Goal: Transaction & Acquisition: Purchase product/service

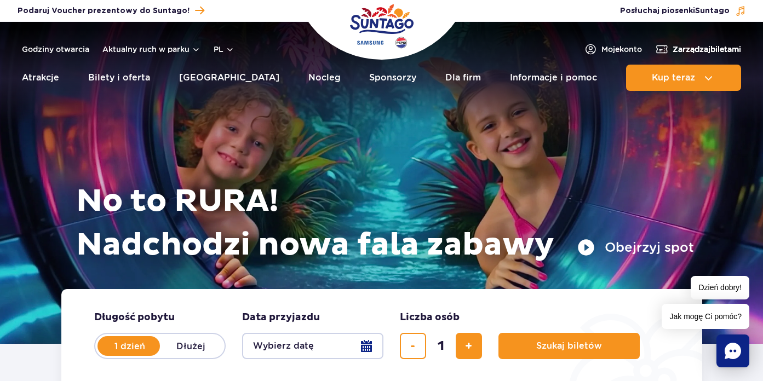
click at [668, 53] on link "Zarządzaj biletami" at bounding box center [698, 49] width 86 height 13
click at [230, 44] on button "pl" at bounding box center [224, 49] width 21 height 11
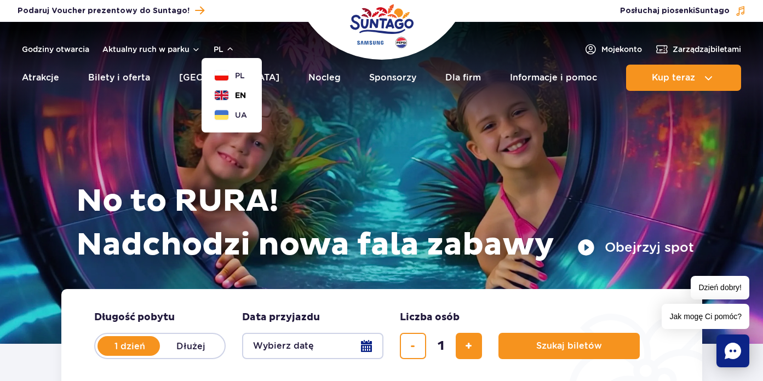
click at [235, 97] on span "EN" at bounding box center [240, 95] width 11 height 11
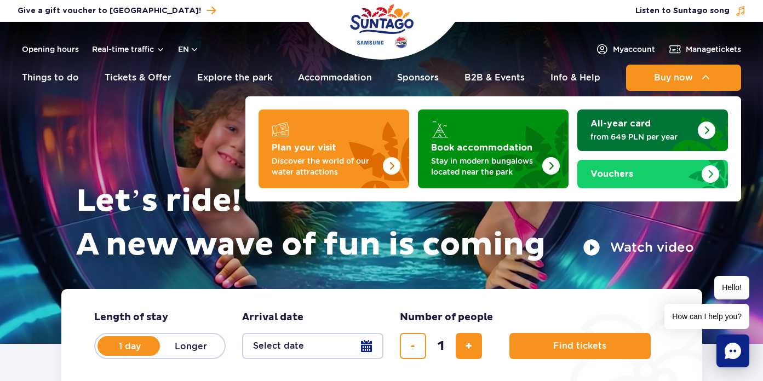
click at [632, 142] on link "All-year card from 649 PLN per year" at bounding box center [652, 130] width 151 height 42
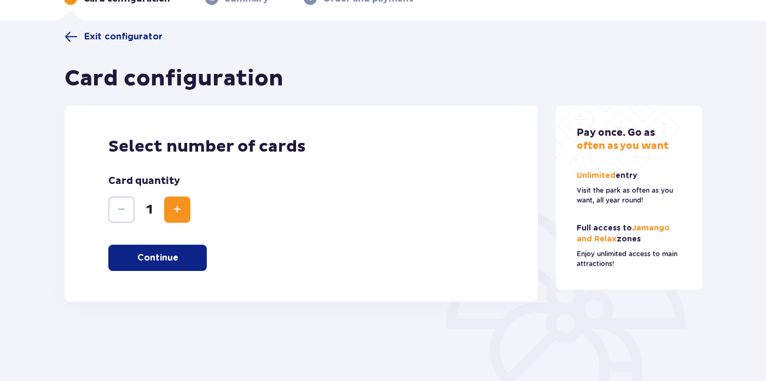
scroll to position [24, 0]
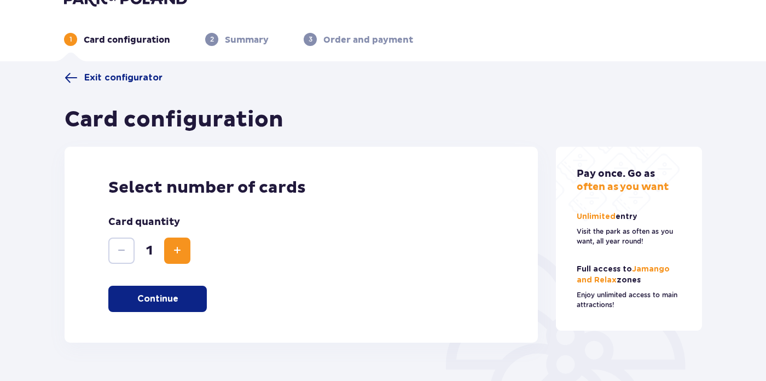
click at [117, 84] on div "Exit configurator Card configuration Select number of cards Card quantity 1 Con…" at bounding box center [302, 207] width 474 height 272
click at [116, 75] on span "Exit configurator" at bounding box center [123, 78] width 78 height 12
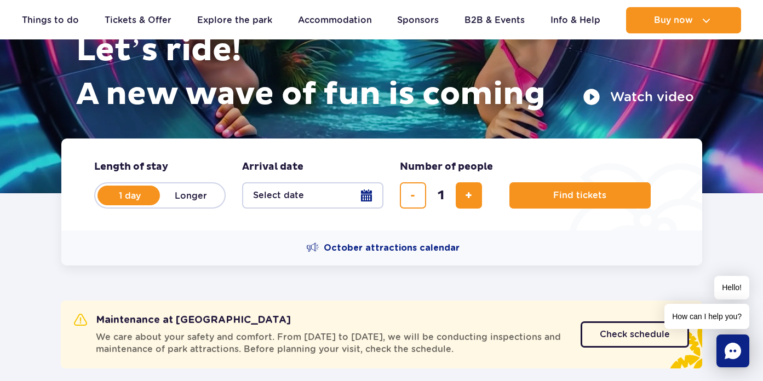
scroll to position [169, 0]
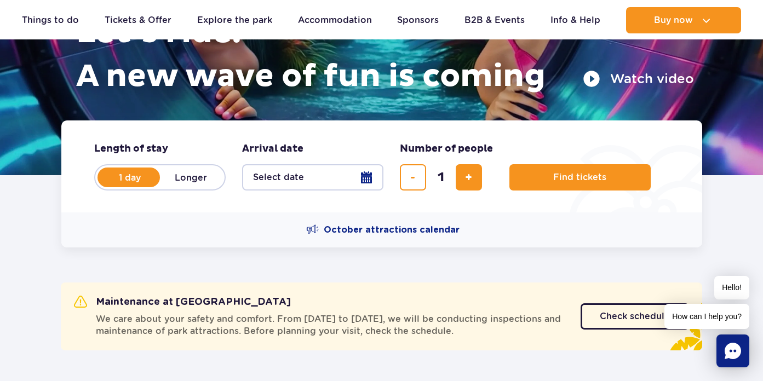
click at [366, 177] on button "Select date" at bounding box center [312, 177] width 141 height 26
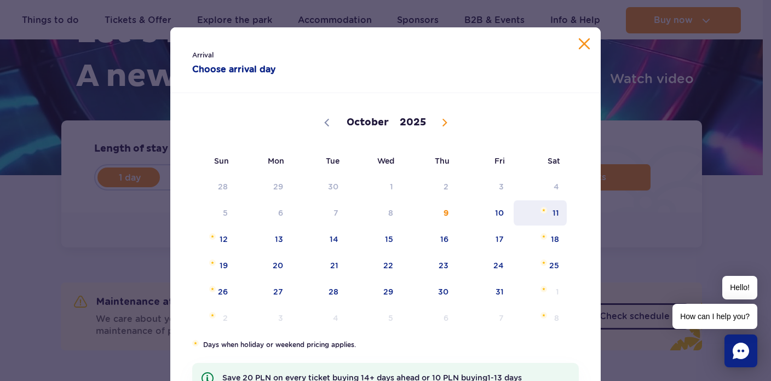
click at [545, 214] on span "11" at bounding box center [539, 212] width 55 height 25
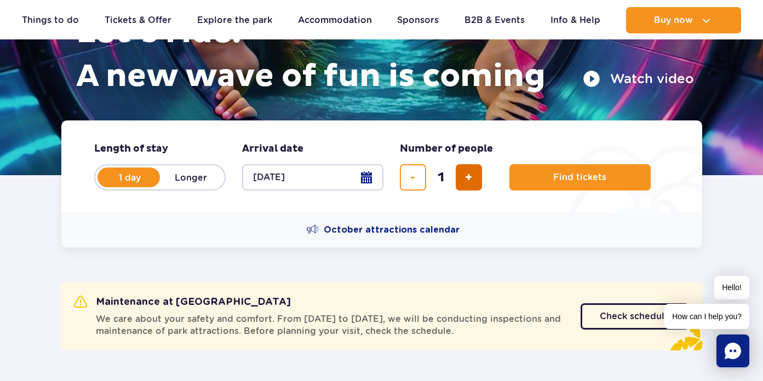
click at [469, 184] on button "add ticket" at bounding box center [468, 177] width 26 height 26
type input "2"
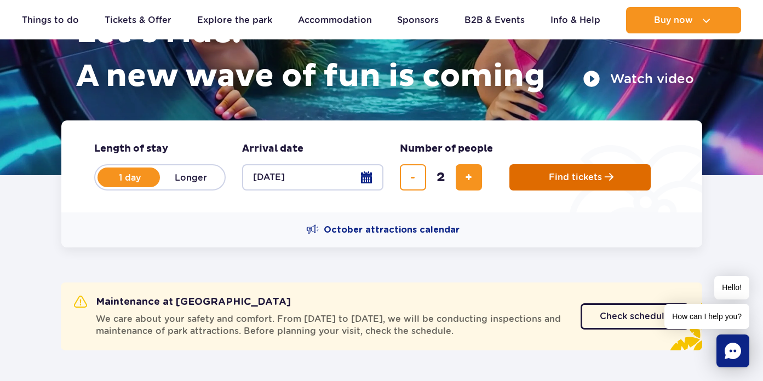
click at [549, 179] on span "Find tickets" at bounding box center [575, 177] width 53 height 10
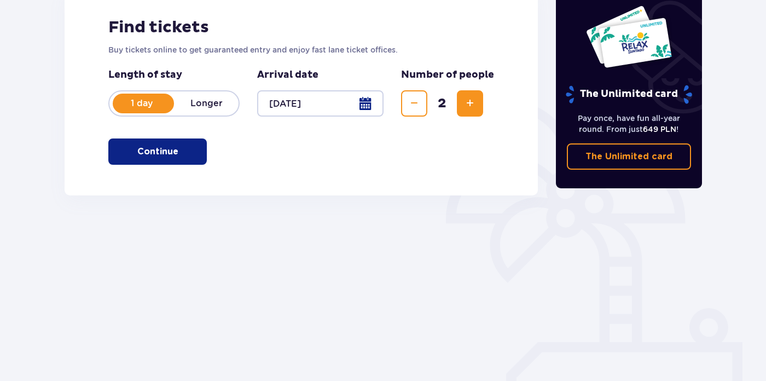
scroll to position [171, 0]
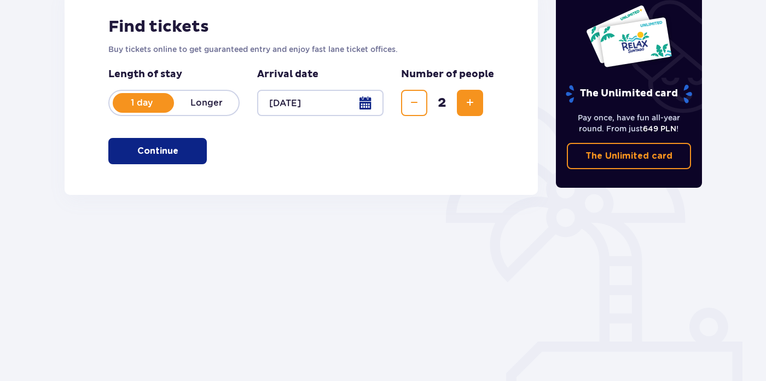
click at [164, 151] on p "Continue" at bounding box center [157, 151] width 41 height 12
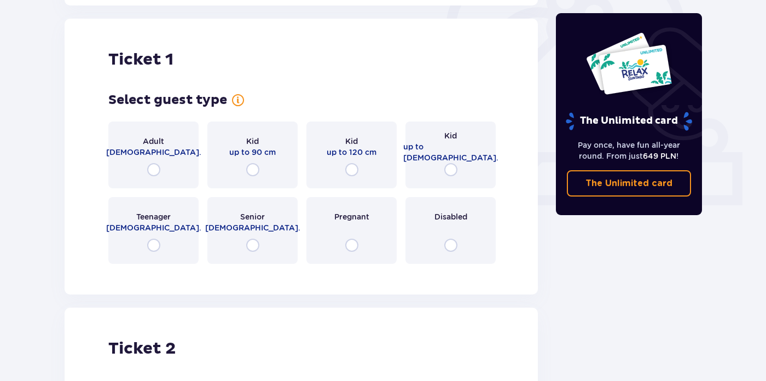
scroll to position [366, 0]
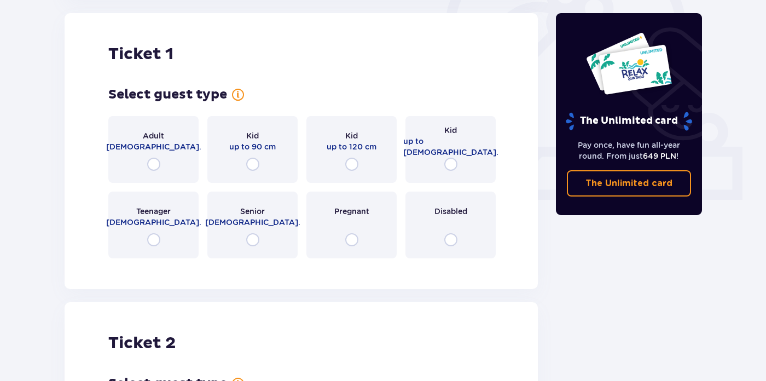
click at [172, 149] on span "18 - 65 y.o." at bounding box center [153, 146] width 95 height 11
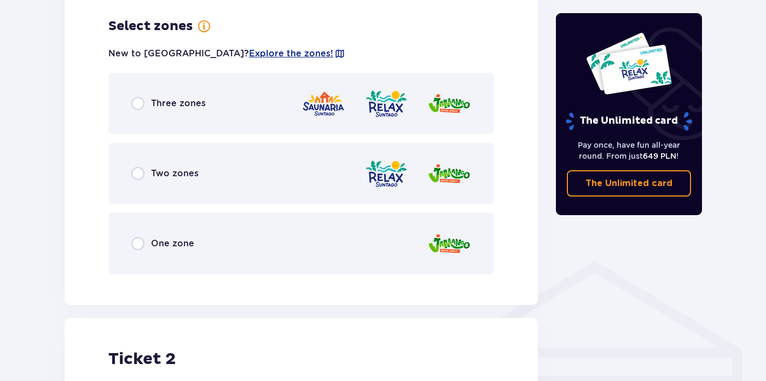
scroll to position [633, 0]
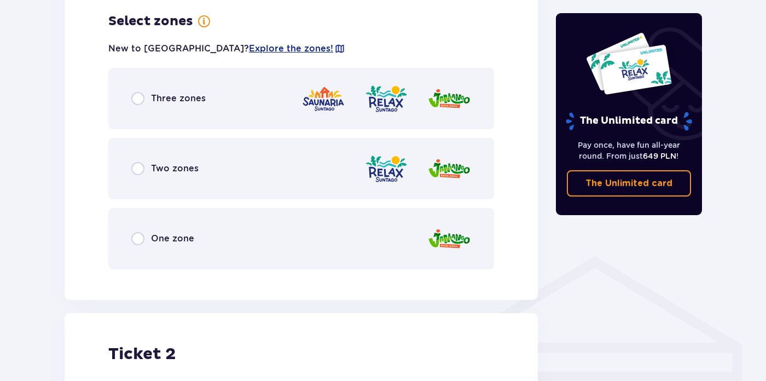
click at [168, 120] on div "Three zones" at bounding box center [301, 98] width 386 height 61
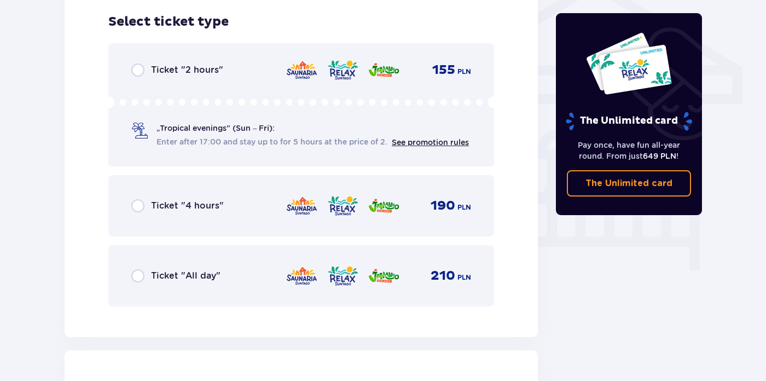
scroll to position [911, 0]
click at [169, 266] on div "Ticket "All day" 210 PLN" at bounding box center [301, 275] width 340 height 23
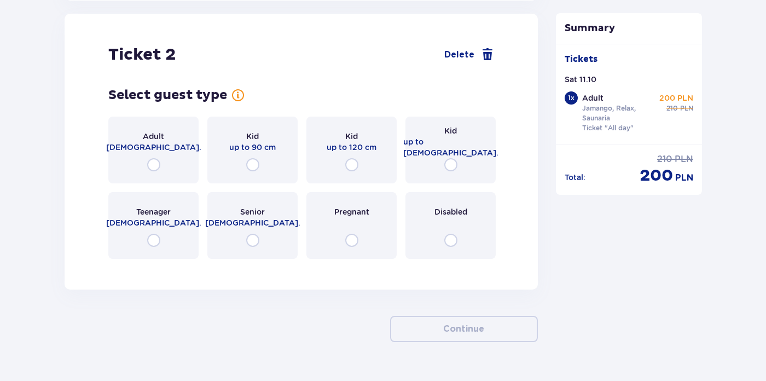
scroll to position [1248, 0]
click at [145, 159] on div "Adult 18 - 65 y.o." at bounding box center [153, 149] width 90 height 67
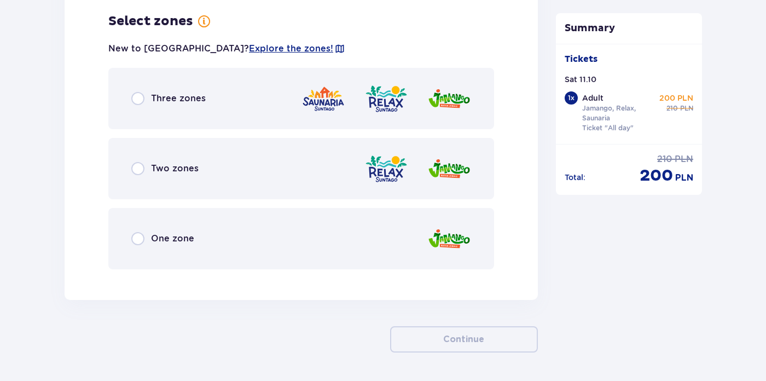
click at [183, 116] on div "Three zones" at bounding box center [301, 98] width 386 height 61
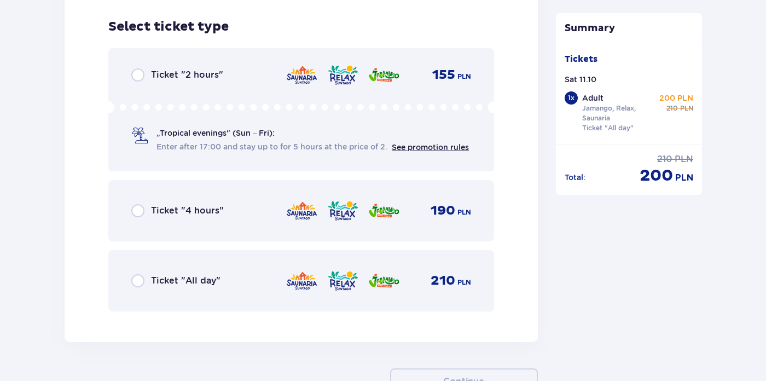
scroll to position [1793, 0]
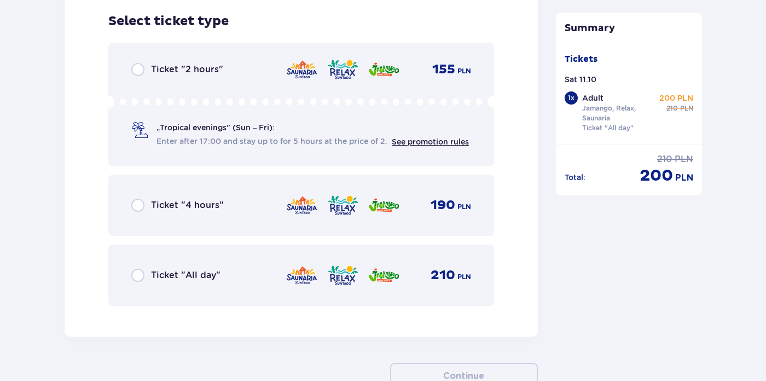
click at [189, 290] on div "Ticket "All day" 210 PLN" at bounding box center [301, 275] width 386 height 61
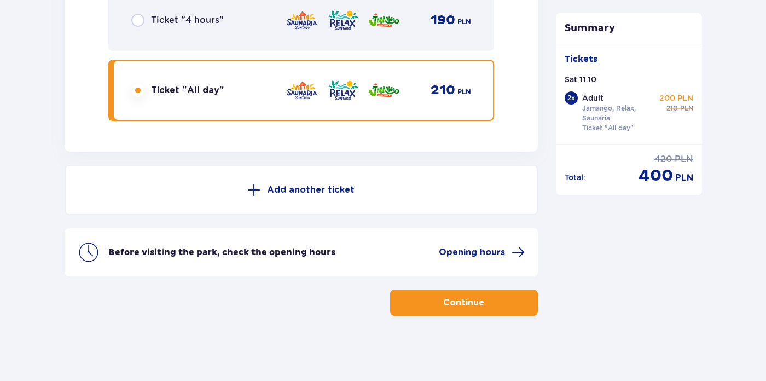
scroll to position [1979, 0]
click at [445, 303] on p "Continue" at bounding box center [463, 302] width 41 height 12
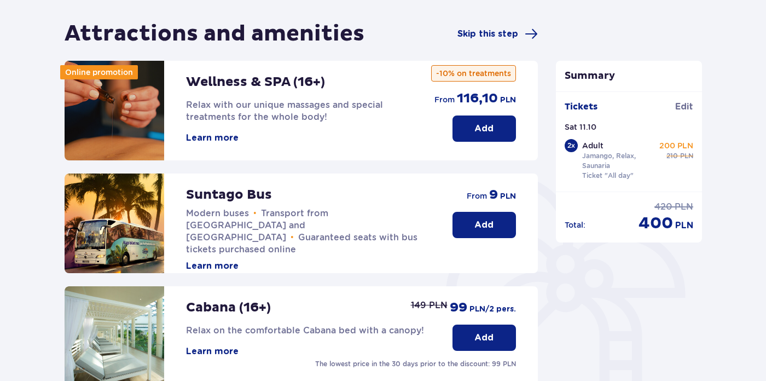
scroll to position [186, 0]
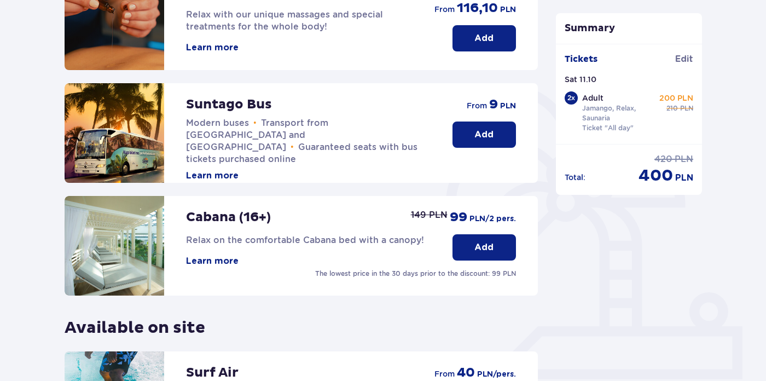
click at [481, 139] on p "Add" at bounding box center [484, 135] width 19 height 12
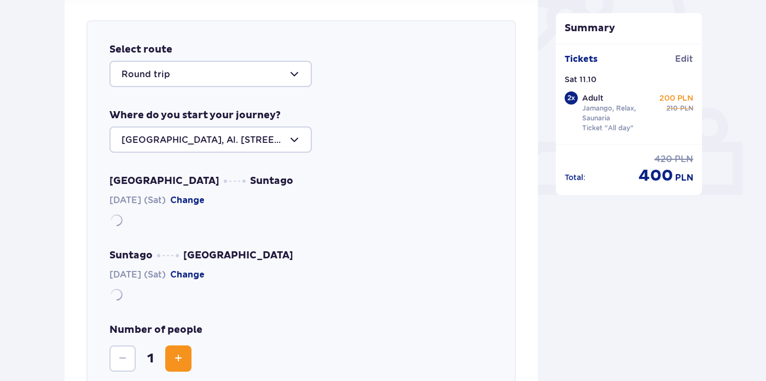
scroll to position [378, 0]
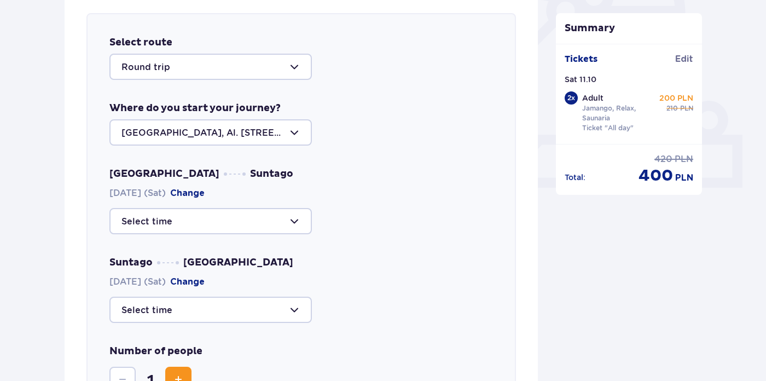
click at [244, 65] on div at bounding box center [210, 67] width 203 height 26
click at [400, 80] on div "Select route Round trip Where do you start your journey? Warsaw, Al. Jerozolims…" at bounding box center [302, 238] width 430 height 451
click at [252, 137] on div at bounding box center [210, 132] width 203 height 26
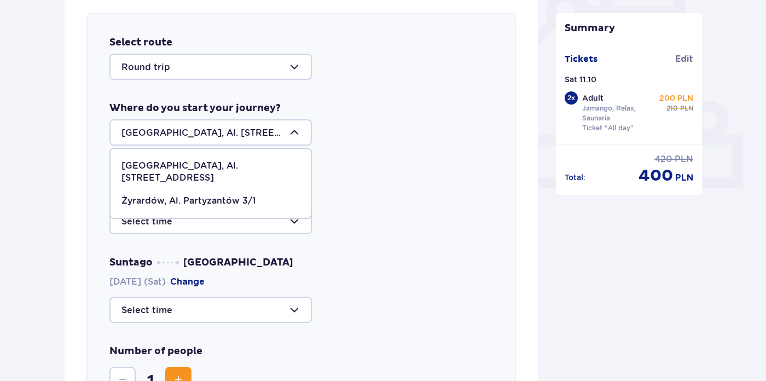
click at [251, 162] on div "Warsaw, Al. Jerozolimskie 56" at bounding box center [211, 172] width 178 height 24
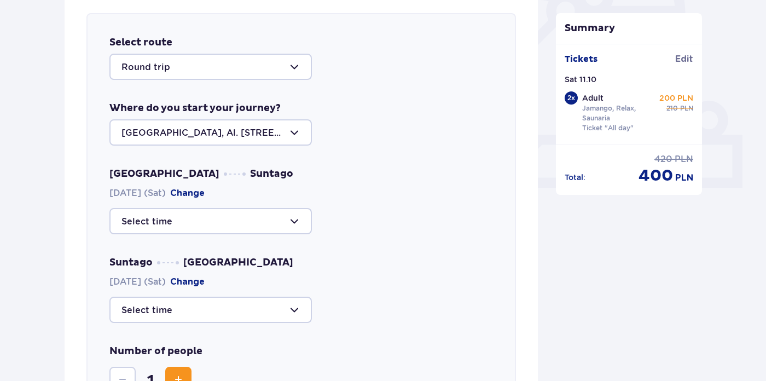
click at [191, 228] on div at bounding box center [210, 221] width 203 height 26
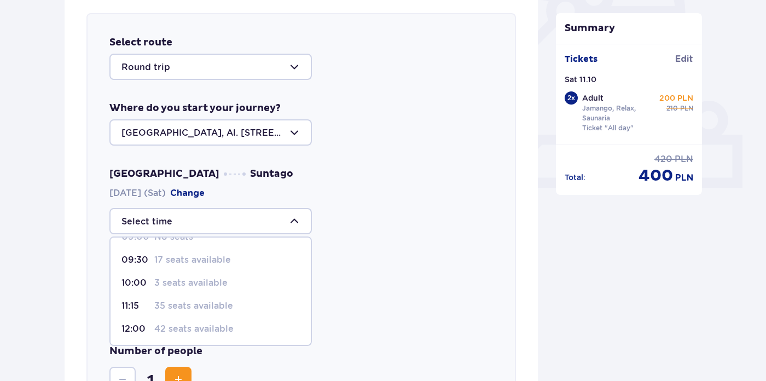
scroll to position [25, 0]
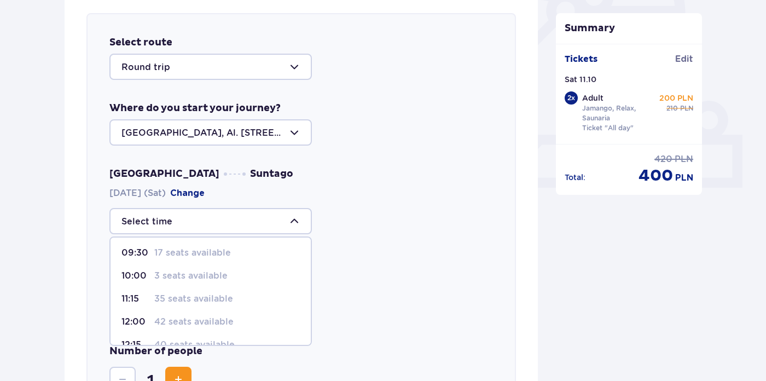
click at [190, 301] on p "35 seats available" at bounding box center [193, 299] width 79 height 12
type input "11:15"
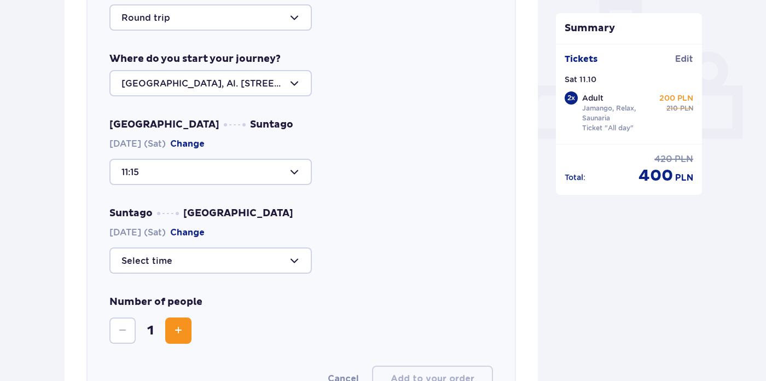
scroll to position [431, 0]
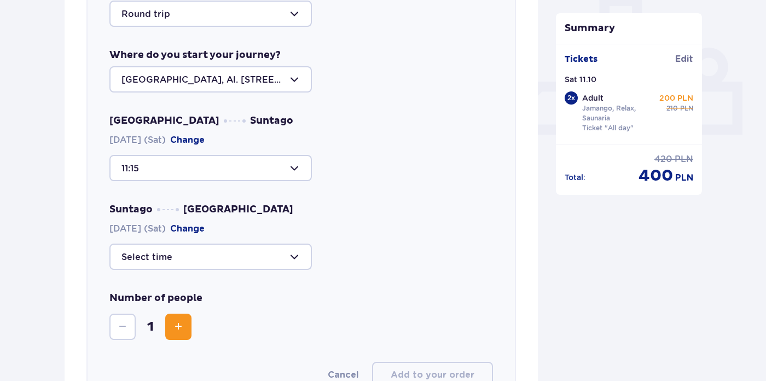
click at [252, 263] on div at bounding box center [210, 257] width 203 height 26
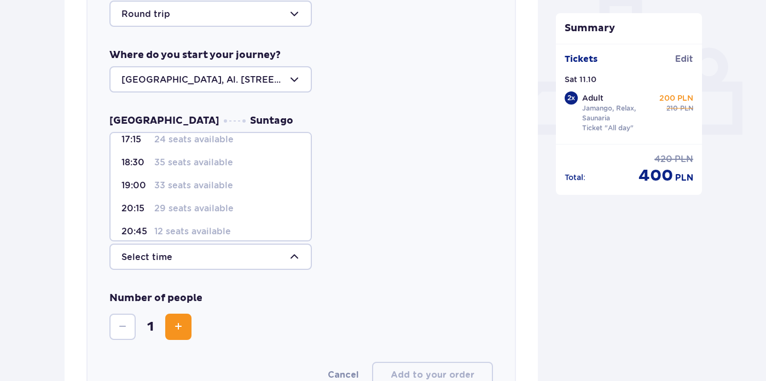
scroll to position [45, 0]
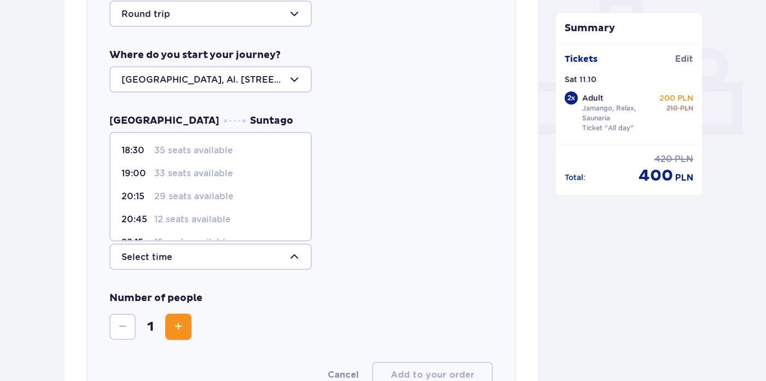
click at [223, 197] on p "29 seats available" at bounding box center [193, 197] width 79 height 12
type input "20:15"
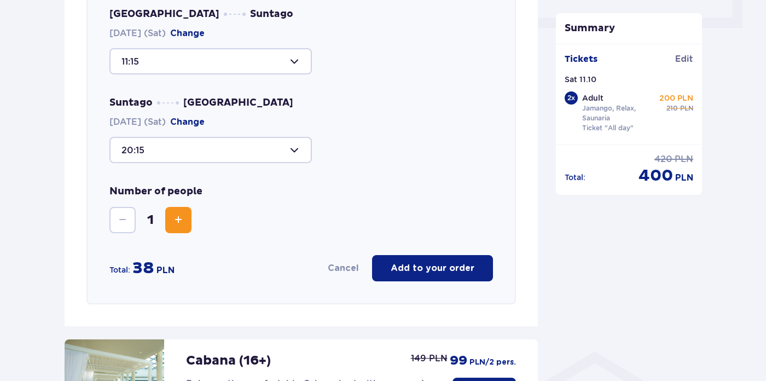
scroll to position [584, 0]
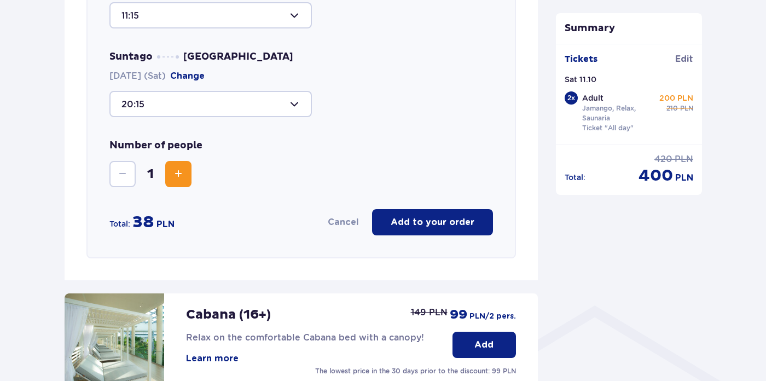
click at [175, 173] on span "Increase" at bounding box center [178, 174] width 13 height 13
click at [417, 227] on p "Add to your order" at bounding box center [433, 222] width 84 height 12
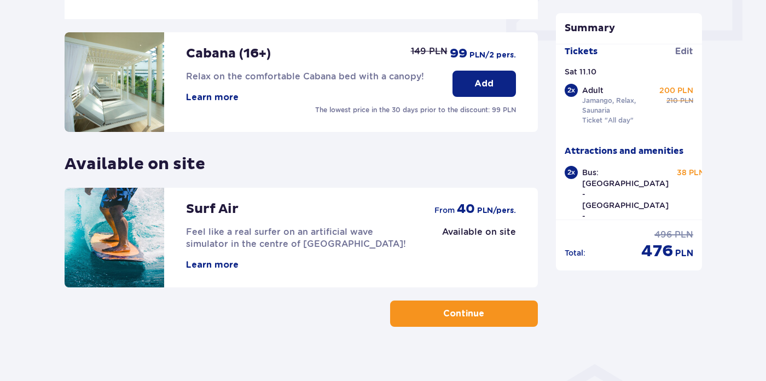
scroll to position [537, 0]
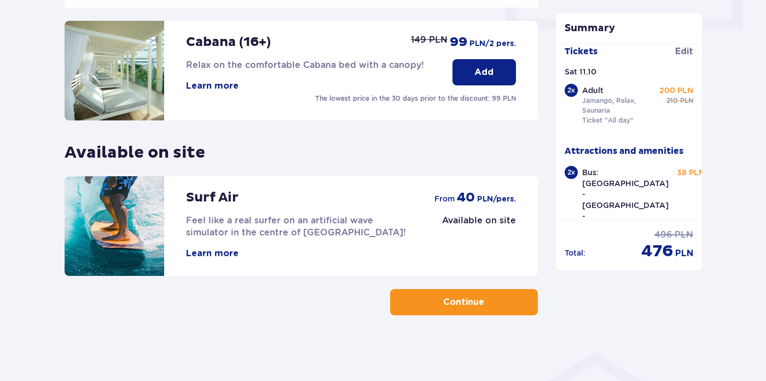
click at [480, 308] on span "button" at bounding box center [486, 302] width 13 height 13
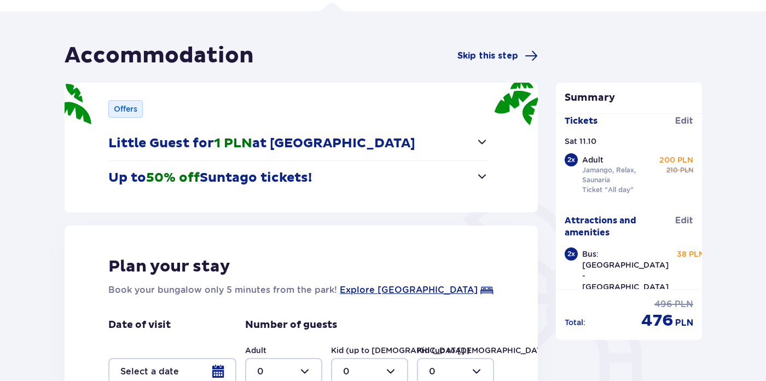
scroll to position [75, 0]
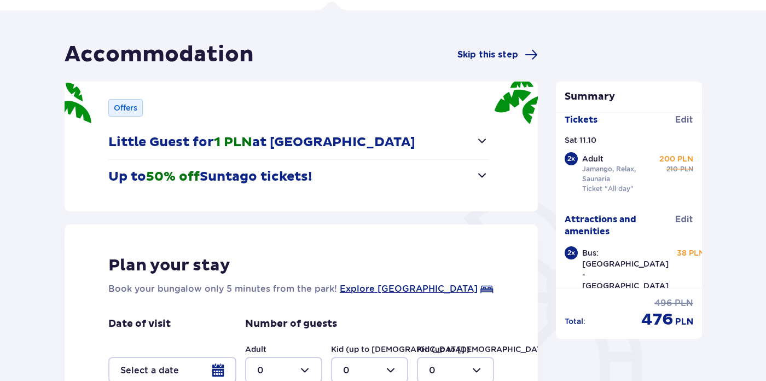
click at [405, 133] on button "Little Guest for 1 PLN at Suntago Village" at bounding box center [298, 142] width 380 height 34
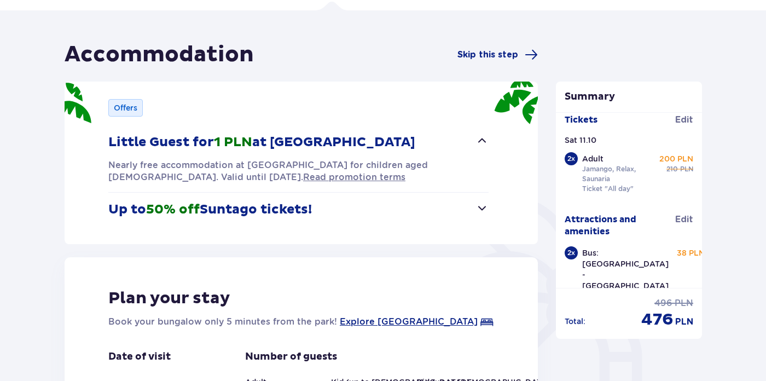
click at [405, 145] on button "Little Guest for 1 PLN at Suntago Village" at bounding box center [298, 142] width 380 height 34
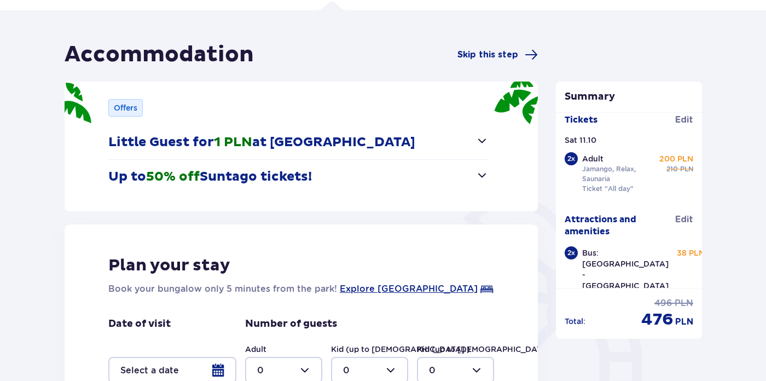
click at [408, 175] on button "Up to 50% off Suntago tickets!" at bounding box center [298, 177] width 380 height 34
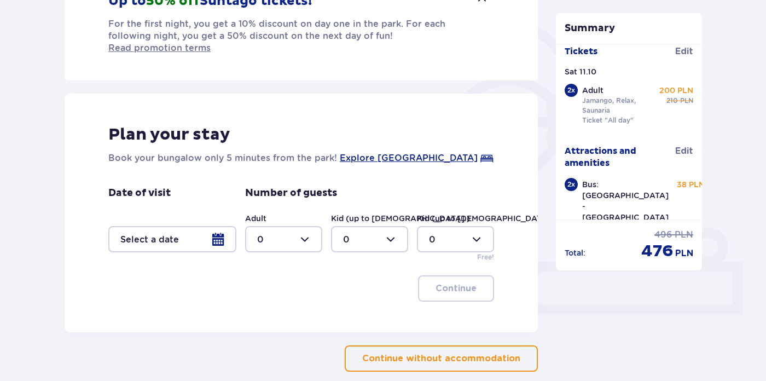
scroll to position [254, 0]
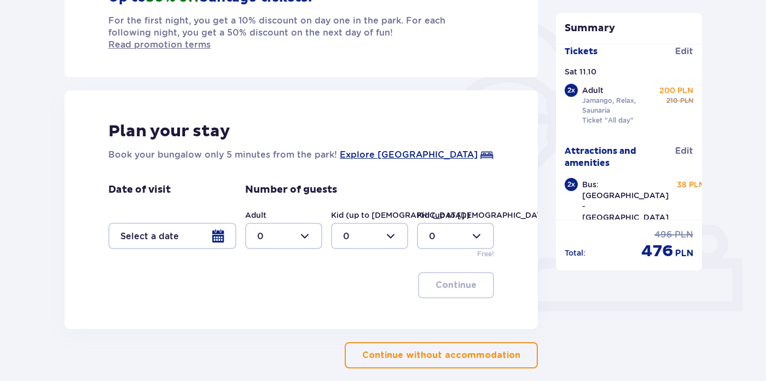
click at [408, 350] on button "Continue without accommodation" at bounding box center [441, 355] width 193 height 26
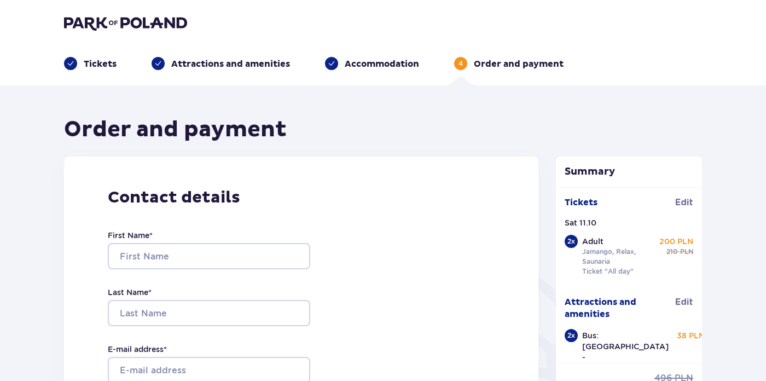
click at [270, 64] on p "Attractions and amenities" at bounding box center [230, 64] width 119 height 12
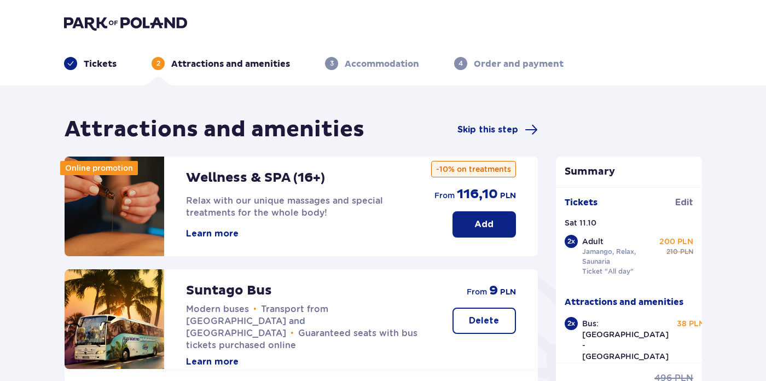
click at [105, 58] on p "Tickets" at bounding box center [100, 64] width 33 height 12
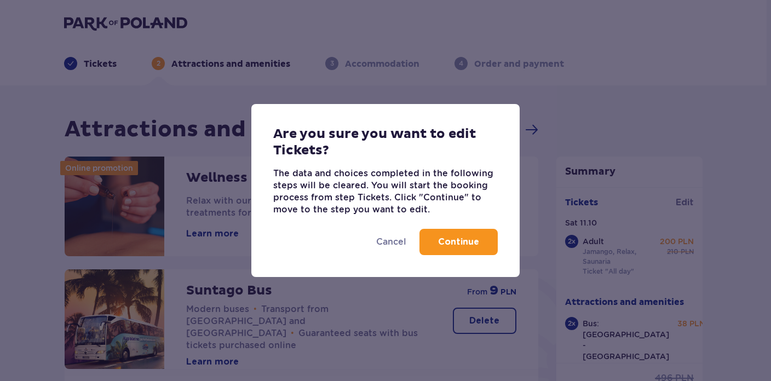
click at [465, 249] on button "Continue" at bounding box center [458, 242] width 78 height 26
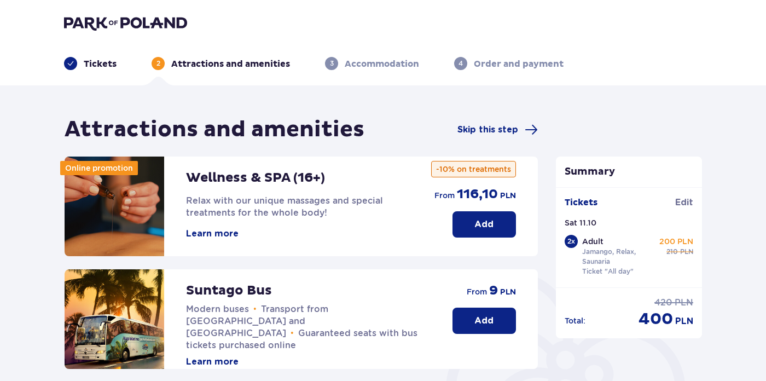
click at [139, 20] on img at bounding box center [125, 22] width 123 height 15
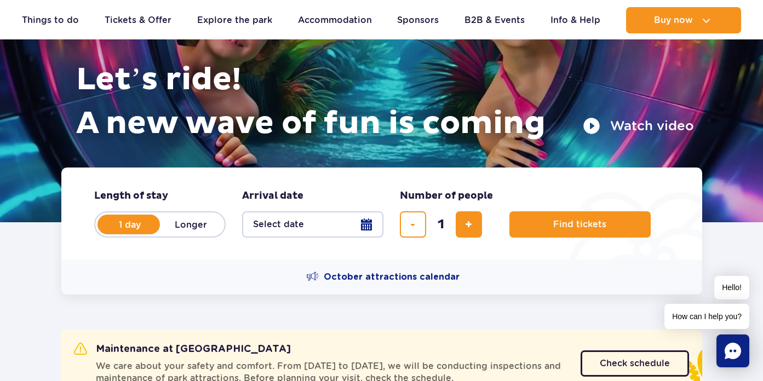
scroll to position [168, 0]
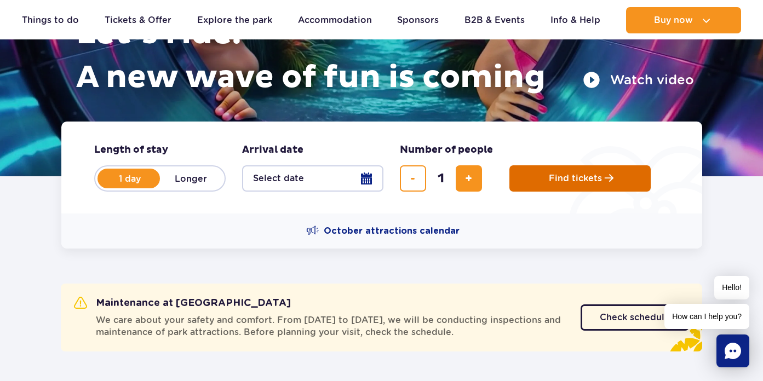
click at [565, 184] on button "Find tickets" at bounding box center [579, 178] width 141 height 26
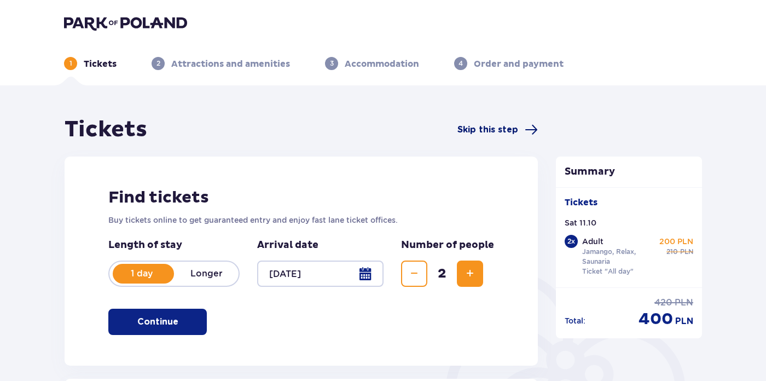
click at [493, 131] on span "Skip this step" at bounding box center [488, 130] width 61 height 12
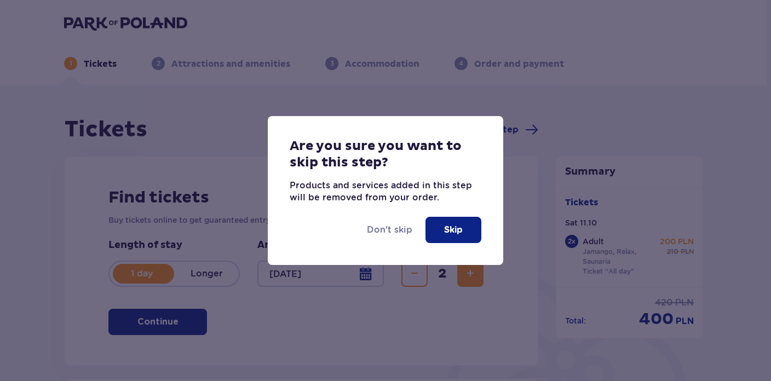
click at [454, 234] on p "Skip" at bounding box center [453, 230] width 19 height 12
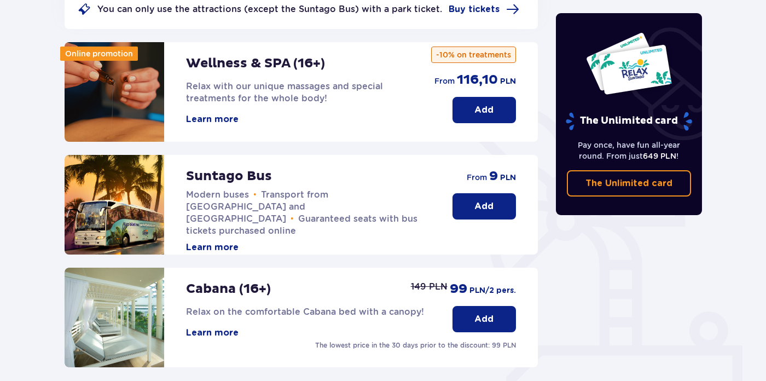
scroll to position [180, 0]
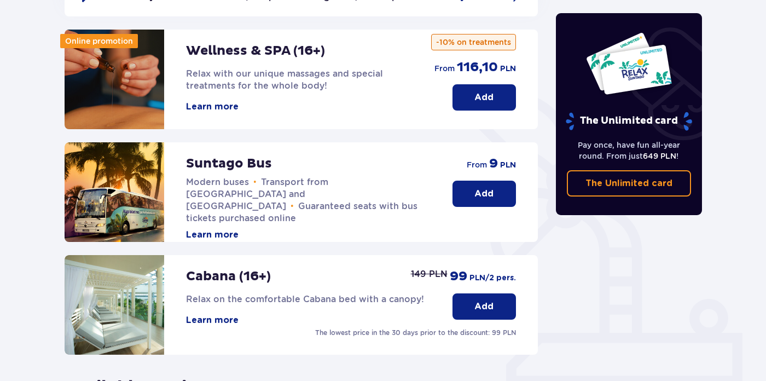
click at [472, 193] on button "Add" at bounding box center [485, 194] width 64 height 26
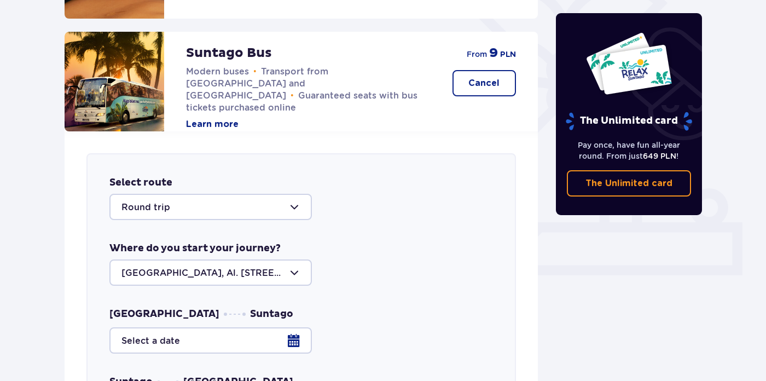
scroll to position [303, 0]
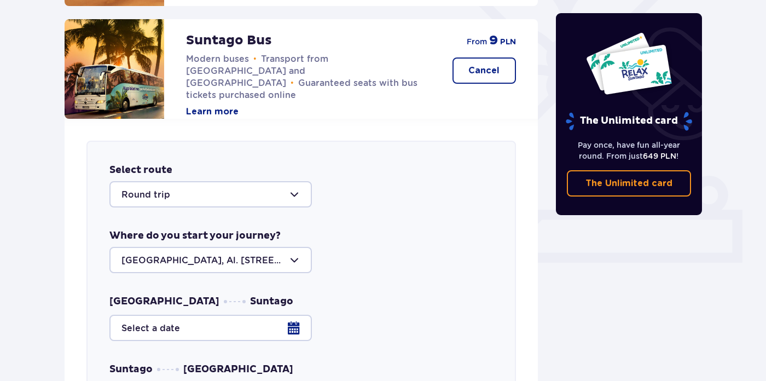
click at [267, 195] on div at bounding box center [210, 194] width 203 height 26
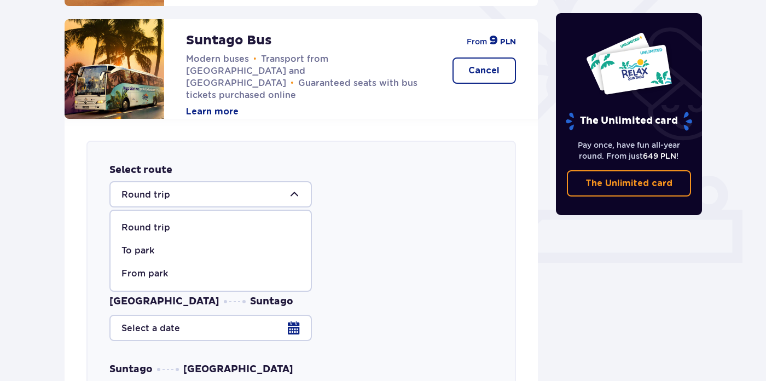
click at [411, 218] on div "Select route Round trip Round trip To park From [GEOGRAPHIC_DATA] Where do you …" at bounding box center [302, 346] width 430 height 410
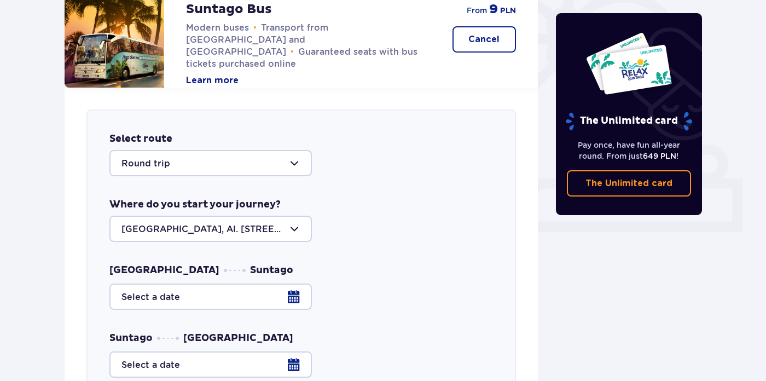
scroll to position [333, 0]
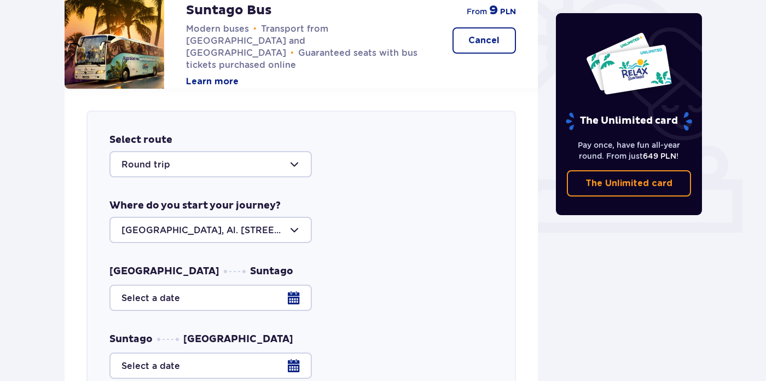
click at [260, 166] on div at bounding box center [210, 164] width 203 height 26
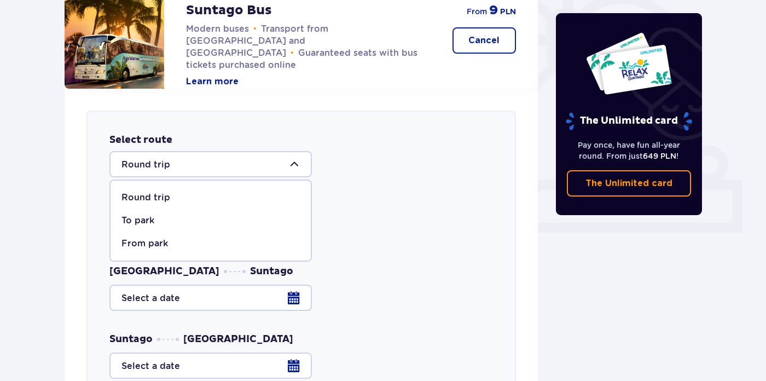
click at [378, 194] on div "Select route Round trip Round trip To park From [GEOGRAPHIC_DATA] Where do you …" at bounding box center [302, 316] width 430 height 410
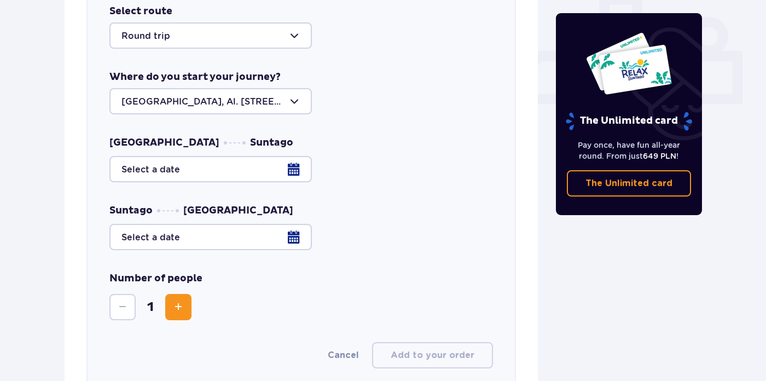
scroll to position [522, 0]
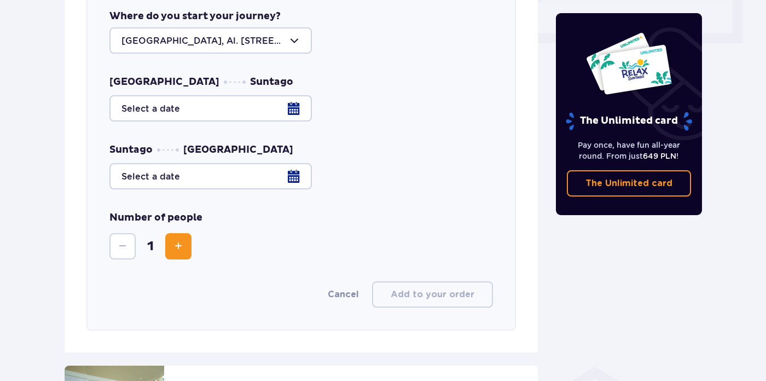
click at [222, 112] on div at bounding box center [301, 108] width 384 height 26
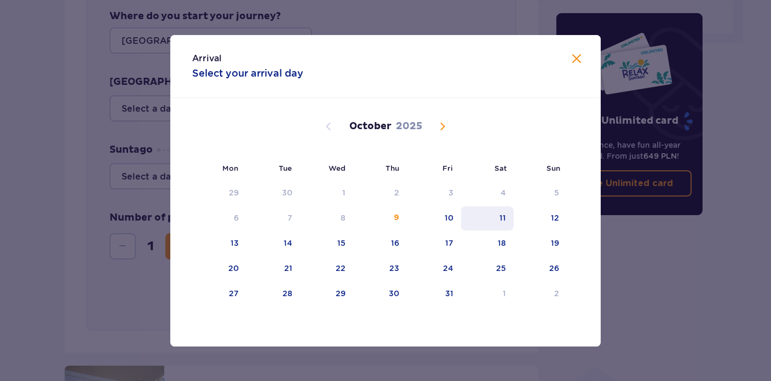
click at [506, 216] on div "11" at bounding box center [487, 218] width 53 height 24
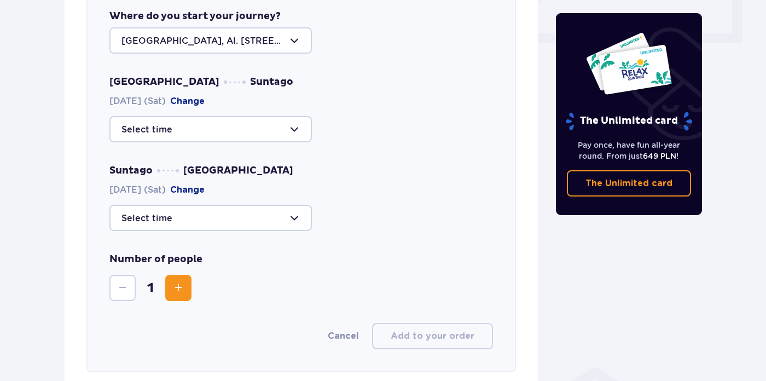
click at [224, 124] on div at bounding box center [210, 129] width 203 height 26
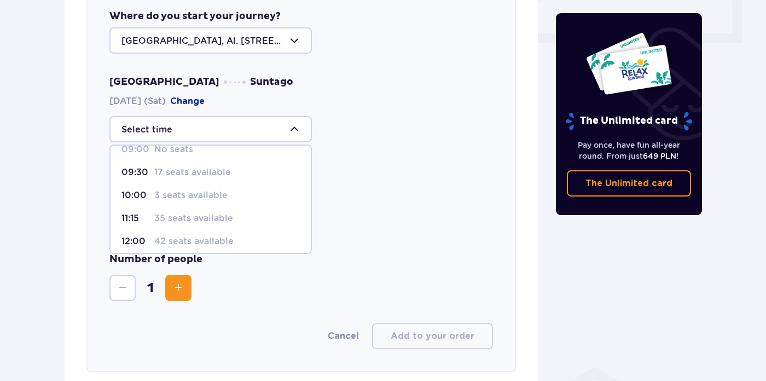
scroll to position [18, 0]
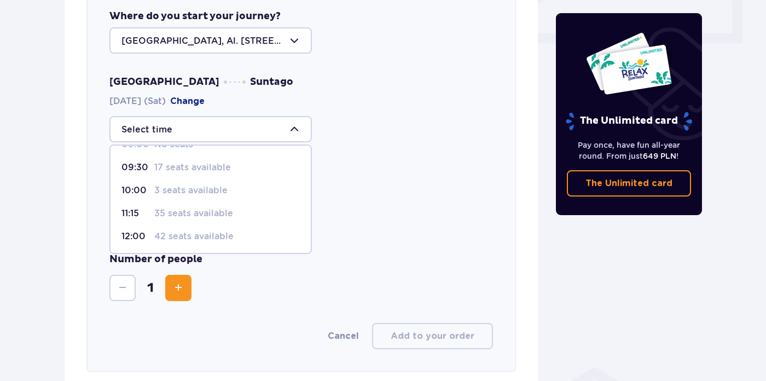
click at [203, 209] on p "35 seats available" at bounding box center [193, 213] width 79 height 12
type input "11:15"
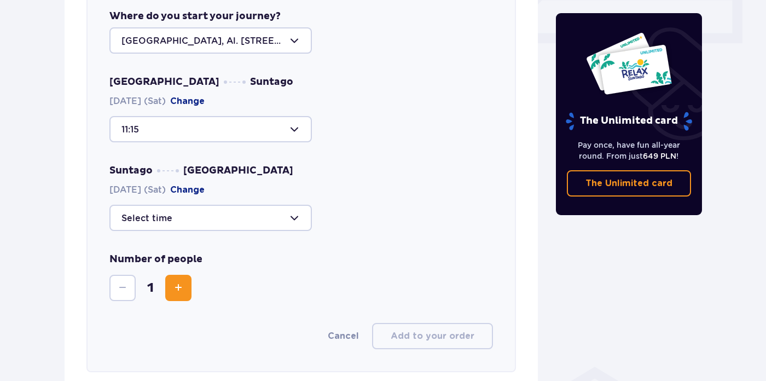
click at [193, 213] on div at bounding box center [210, 218] width 203 height 26
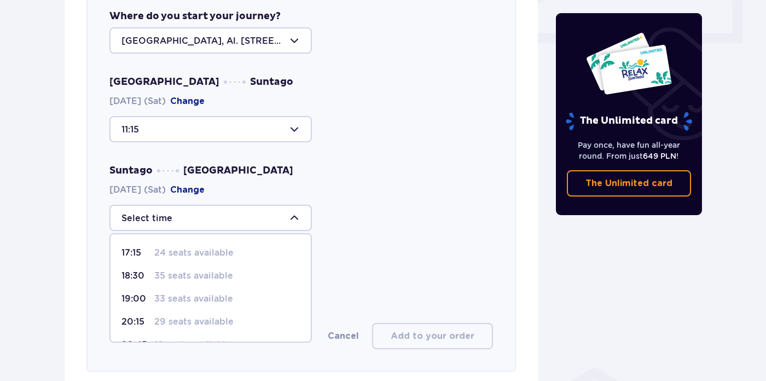
scroll to position [31, 0]
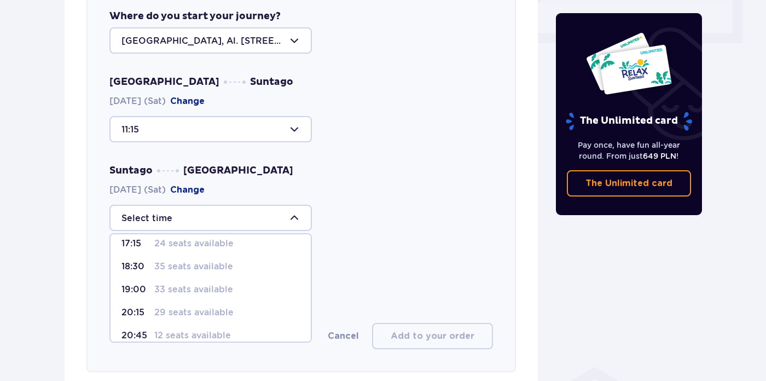
click at [174, 316] on p "29 seats available" at bounding box center [193, 313] width 79 height 12
type input "20:15"
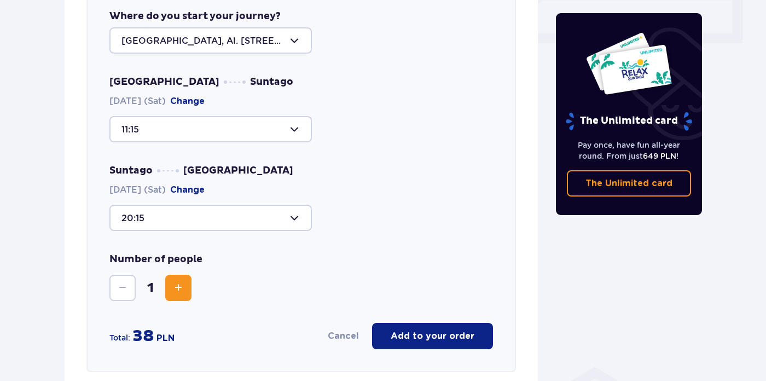
click at [180, 292] on span "Increase" at bounding box center [178, 287] width 13 height 13
click at [440, 342] on p "Add to your order" at bounding box center [433, 336] width 84 height 12
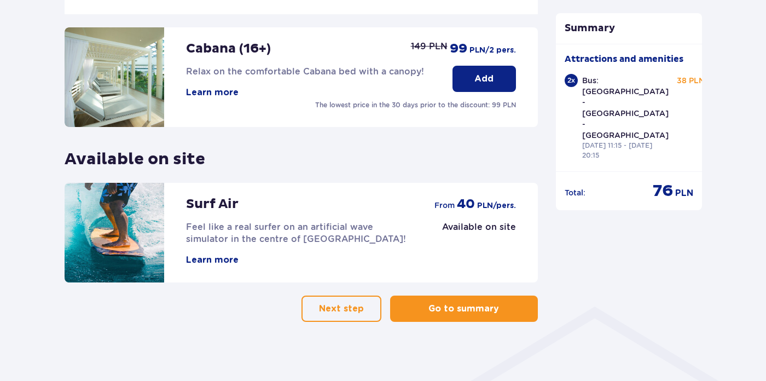
scroll to position [589, 0]
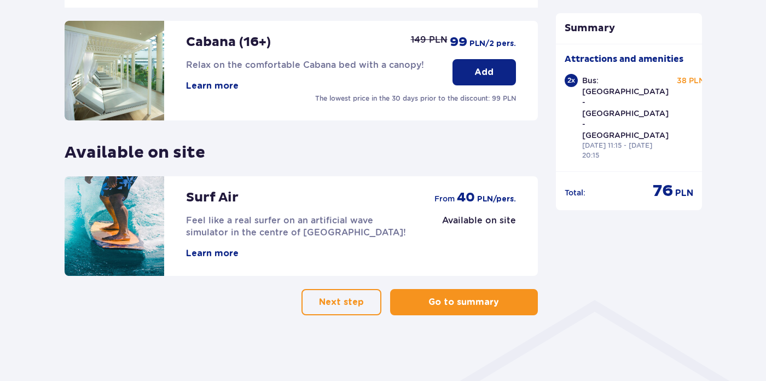
click at [370, 304] on span "button" at bounding box center [366, 302] width 13 height 13
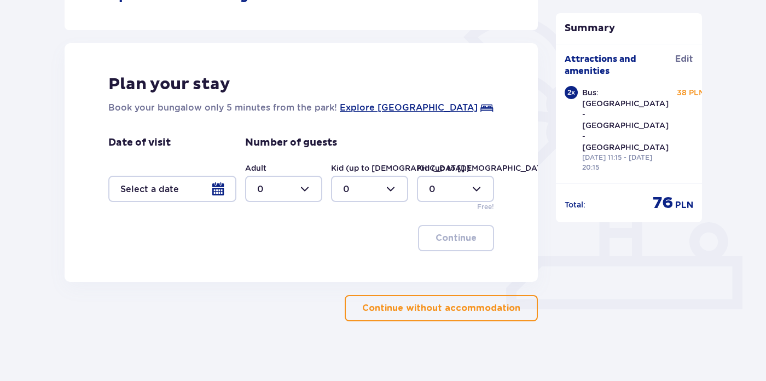
scroll to position [262, 0]
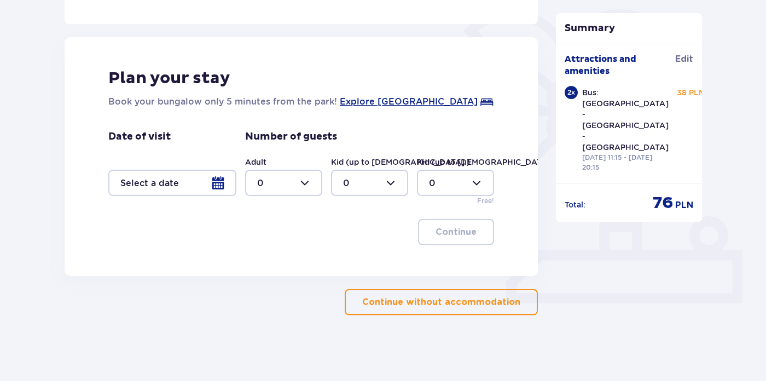
click at [381, 303] on p "Continue without accommodation" at bounding box center [441, 302] width 158 height 12
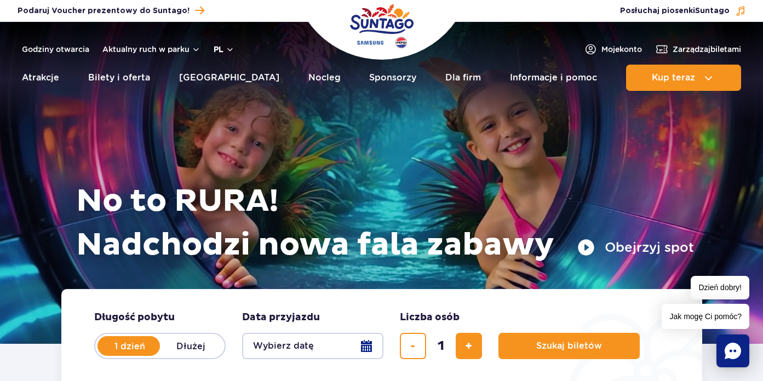
click at [223, 52] on button "pl" at bounding box center [224, 49] width 21 height 11
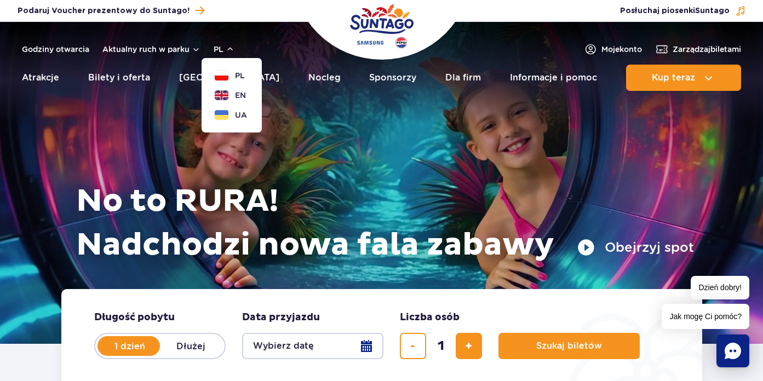
click at [232, 94] on button "EN" at bounding box center [230, 95] width 31 height 11
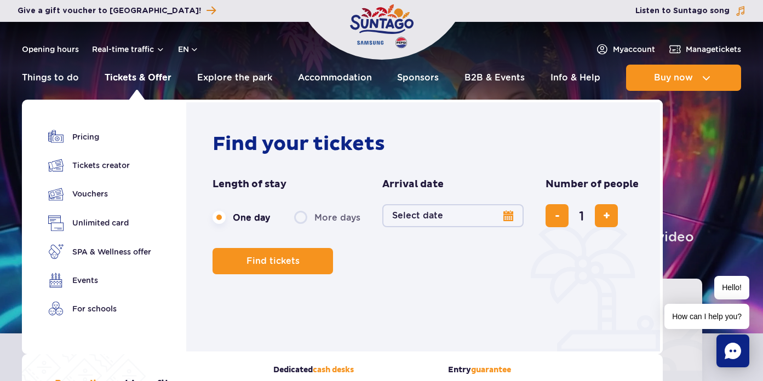
scroll to position [16, 0]
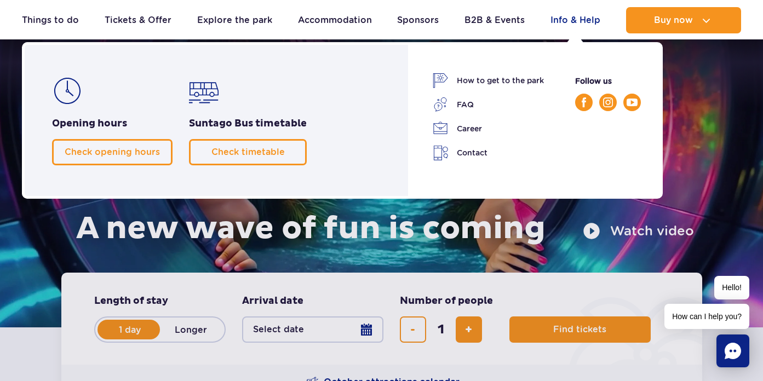
click at [575, 21] on link "Info & Help" at bounding box center [575, 20] width 50 height 26
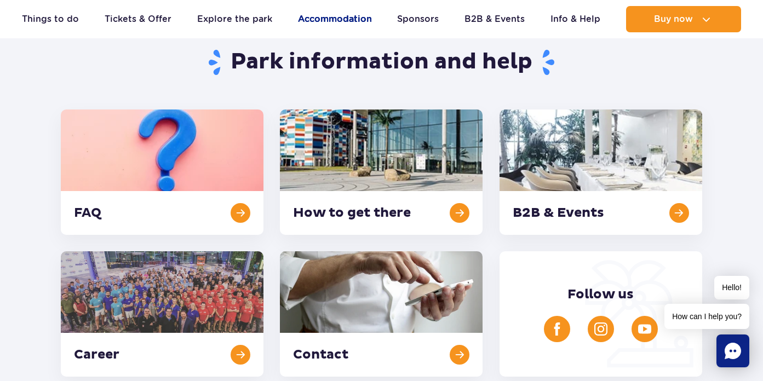
scroll to position [258, 0]
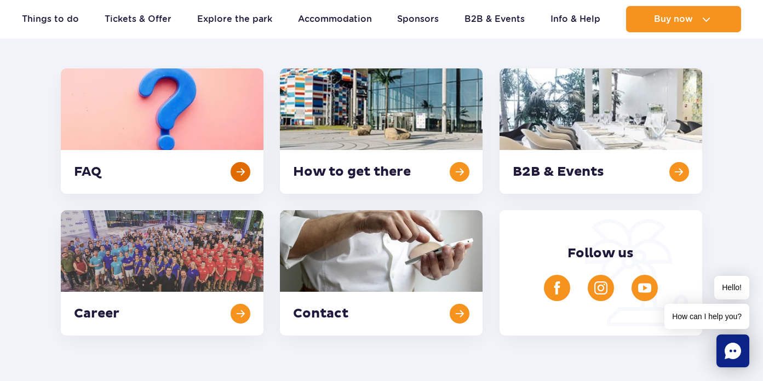
click at [242, 168] on link at bounding box center [162, 130] width 203 height 125
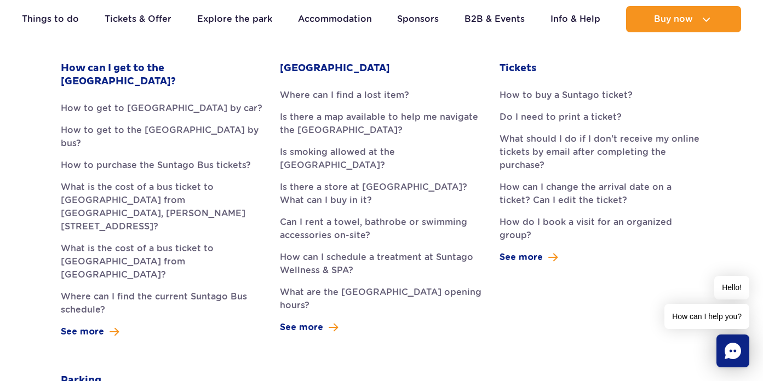
scroll to position [324, 0]
click at [222, 159] on link "How to purchase the Suntago Bus tickets?" at bounding box center [162, 165] width 203 height 13
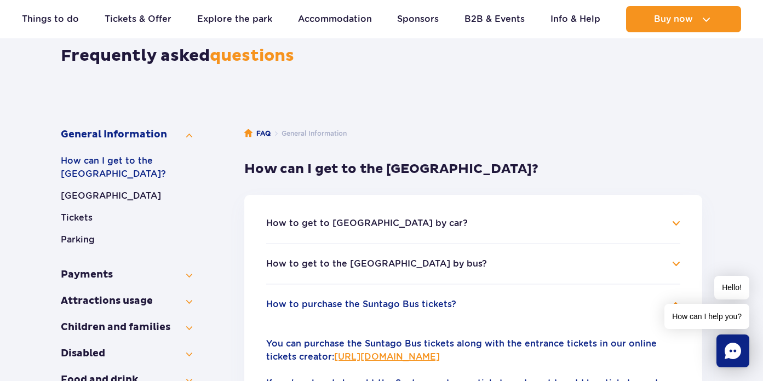
scroll to position [113, 0]
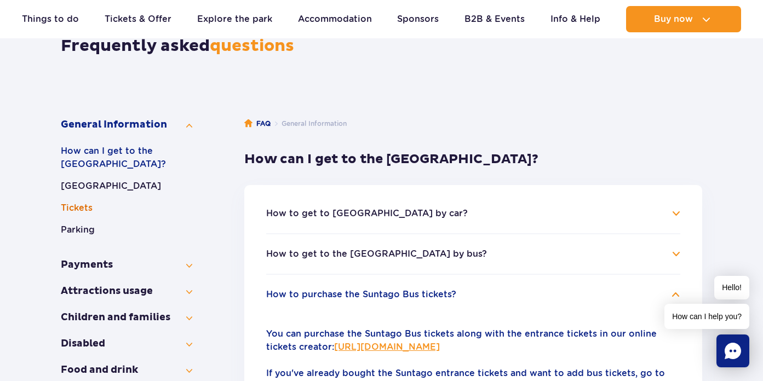
click at [85, 206] on button "Tickets" at bounding box center [126, 207] width 131 height 13
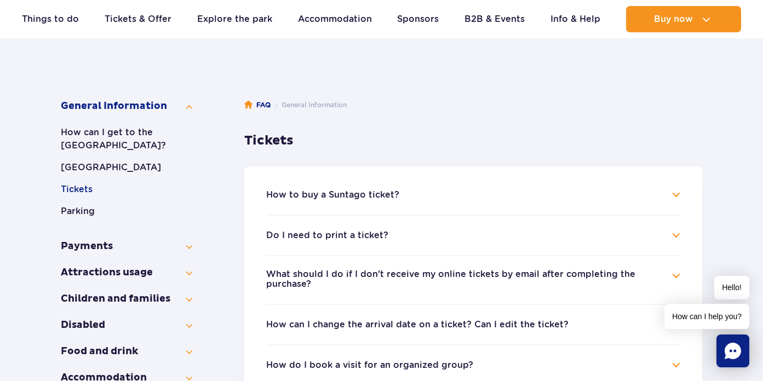
scroll to position [139, 0]
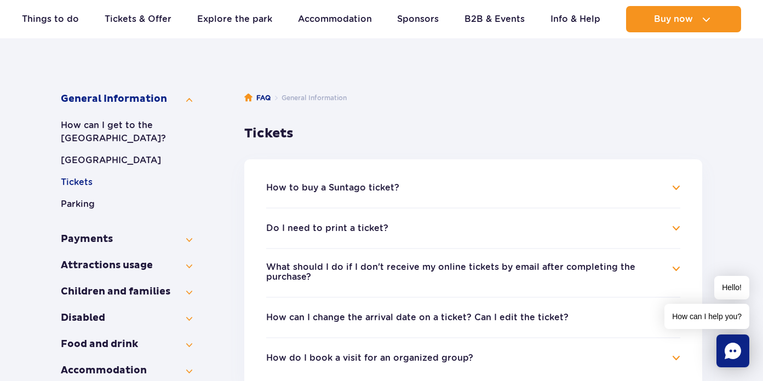
click at [383, 188] on button "How to buy a Suntago ticket?" at bounding box center [332, 188] width 133 height 10
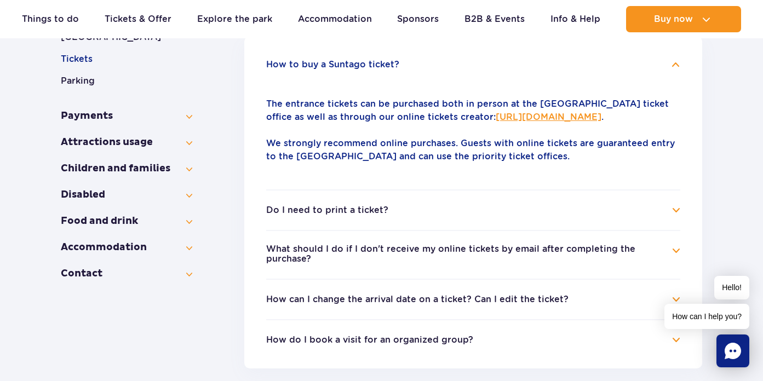
scroll to position [264, 0]
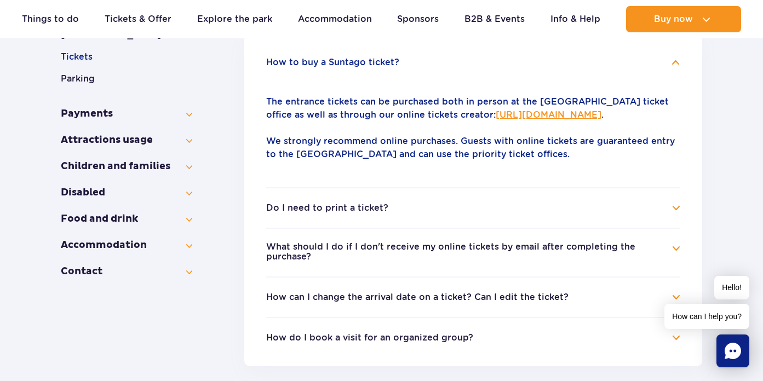
click at [315, 208] on button "Do I need to print a ticket?" at bounding box center [327, 208] width 122 height 10
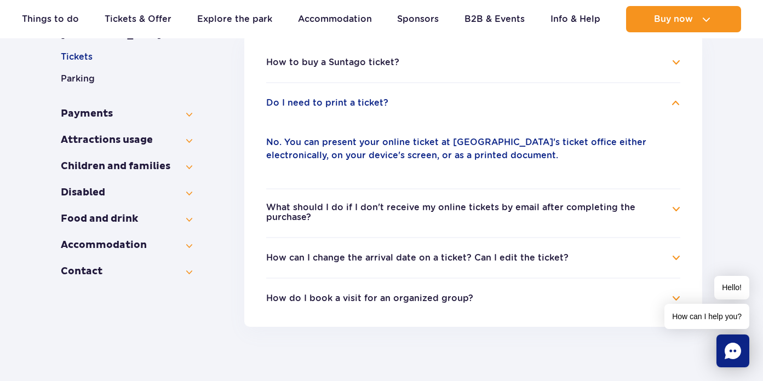
click at [316, 262] on button "How can I change the arrival date on a ticket? Can I edit the ticket?" at bounding box center [417, 258] width 302 height 10
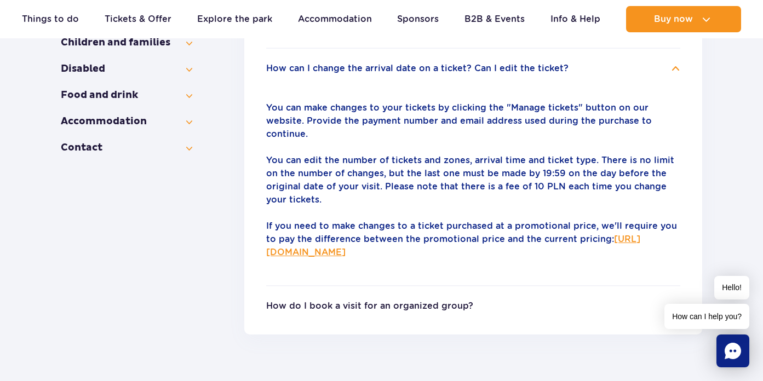
scroll to position [396, 0]
